Goal: Register for event/course

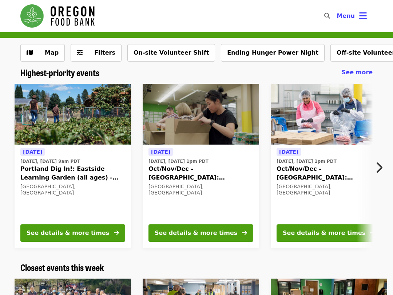
click at [182, 154] on div "[DATE] [DATE], [DATE] 1pm PDT Oct/Nov/Dec - [GEOGRAPHIC_DATA]: Repack/Sort (age…" at bounding box center [200, 182] width 105 height 71
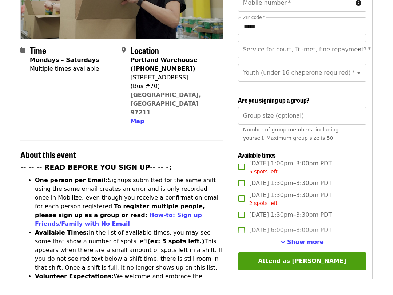
scroll to position [133, 0]
click at [292, 254] on span "Show more" at bounding box center [305, 257] width 37 height 7
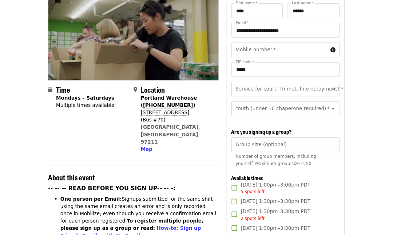
scroll to position [76, 0]
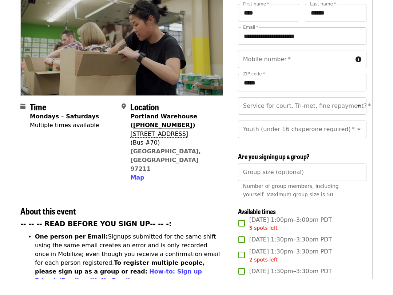
click at [357, 118] on icon "Open" at bounding box center [358, 122] width 9 height 9
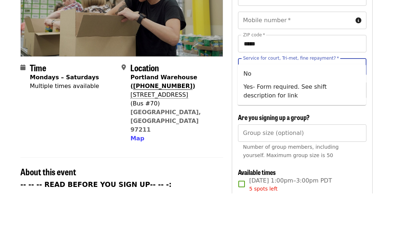
click at [247, 122] on li "No" at bounding box center [302, 128] width 128 height 13
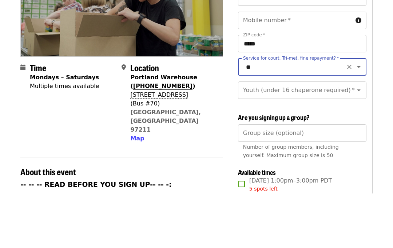
type input "**"
click at [362, 141] on icon "Open" at bounding box center [358, 145] width 9 height 9
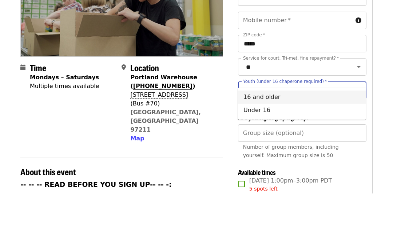
click at [271, 146] on li "16 and older" at bounding box center [302, 152] width 128 height 13
type input "**********"
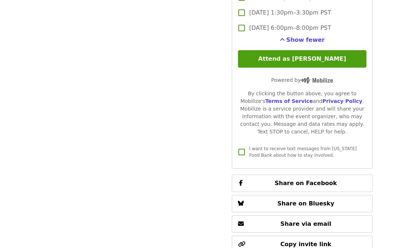
scroll to position [1615, 0]
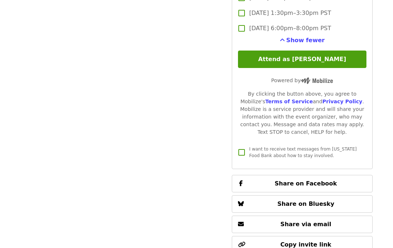
click at [309, 51] on button "Attend as [PERSON_NAME]" at bounding box center [302, 59] width 128 height 17
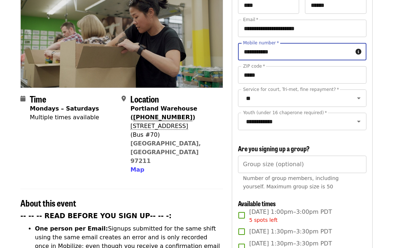
click at [266, 43] on input "**********" at bounding box center [295, 51] width 115 height 17
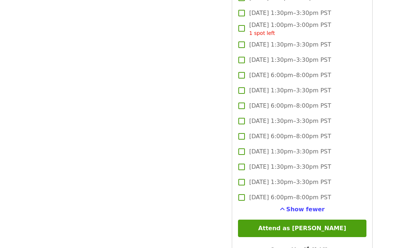
scroll to position [1452, 0]
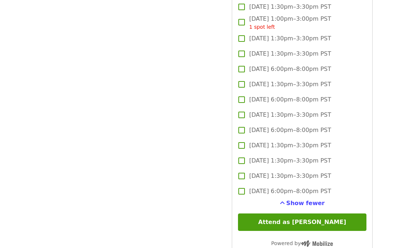
type input "**********"
click at [310, 214] on button "Attend as [PERSON_NAME]" at bounding box center [302, 222] width 128 height 17
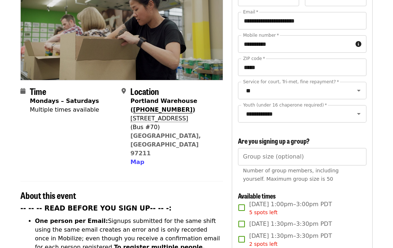
scroll to position [0, 0]
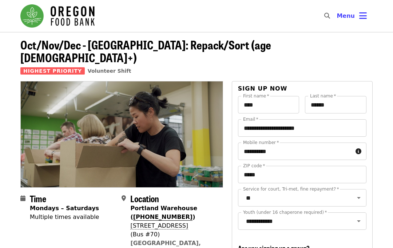
click at [100, 68] on span "Volunteer Shift" at bounding box center [110, 71] width 44 height 6
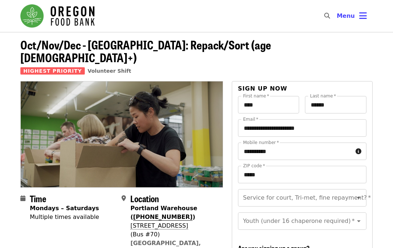
click at [365, 17] on icon "bars icon" at bounding box center [363, 16] width 8 height 11
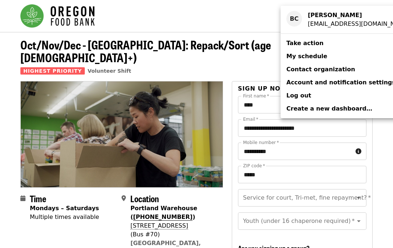
click at [311, 55] on span "My schedule" at bounding box center [306, 56] width 41 height 7
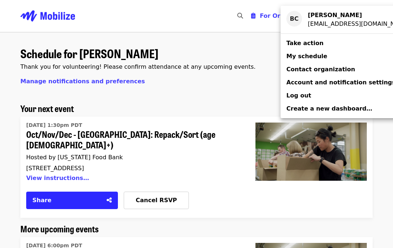
click at [156, 190] on div "Account menu" at bounding box center [196, 124] width 393 height 248
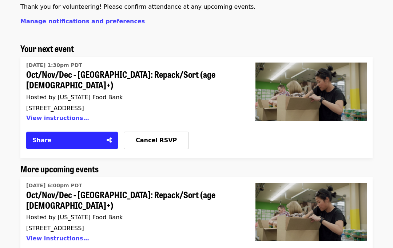
scroll to position [60, 0]
click at [152, 137] on span "Cancel RSVP" at bounding box center [156, 140] width 41 height 7
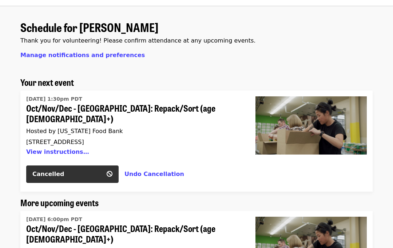
scroll to position [0, 0]
